Goal: Navigation & Orientation: Find specific page/section

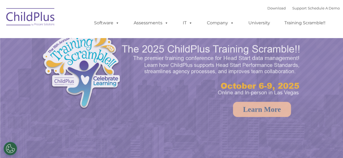
select select "MEDIUM"
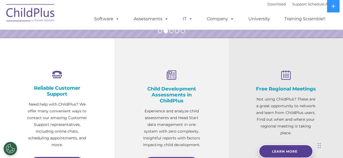
scroll to position [157, 0]
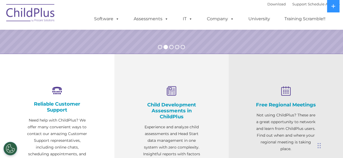
click at [159, 47] on rs-bullet at bounding box center [160, 47] width 4 height 4
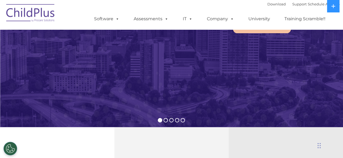
scroll to position [73, 0]
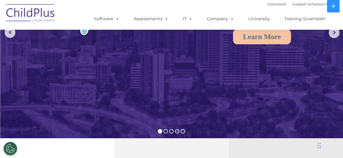
click at [178, 131] on rs-bullet at bounding box center [177, 131] width 4 height 4
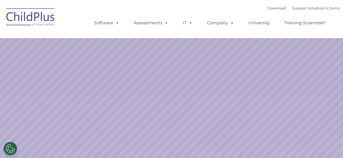
select select "MEDIUM"
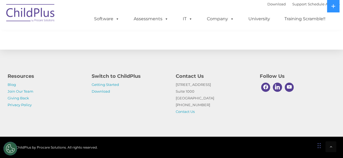
scroll to position [665, 0]
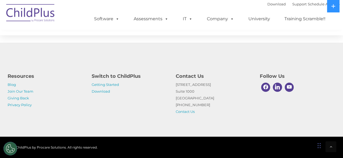
click at [319, 149] on div "Chat Widget" at bounding box center [329, 145] width 27 height 26
click at [330, 147] on icon at bounding box center [330, 147] width 2 height 4
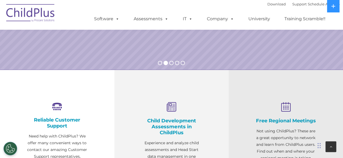
scroll to position [0, 0]
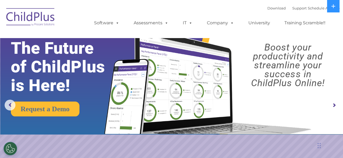
click at [300, 12] on ul "Software ChildPlus: The original and most widely-used Head Start data managemen…" at bounding box center [211, 23] width 256 height 22
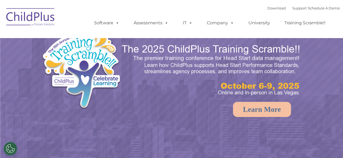
select select "MEDIUM"
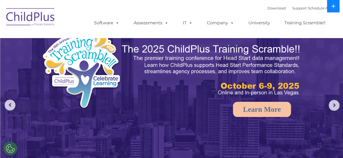
click at [333, 6] on icon at bounding box center [333, 6] width 4 height 4
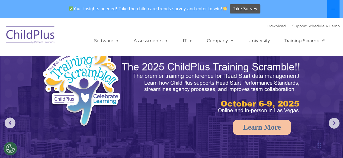
click at [333, 6] on button at bounding box center [333, 9] width 12 height 18
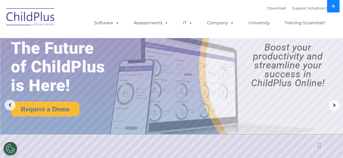
click at [333, 6] on icon at bounding box center [333, 6] width 4 height 4
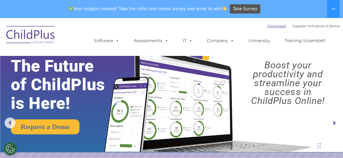
click at [267, 25] on link "Download" at bounding box center [276, 26] width 18 height 4
